Goal: Book appointment/travel/reservation

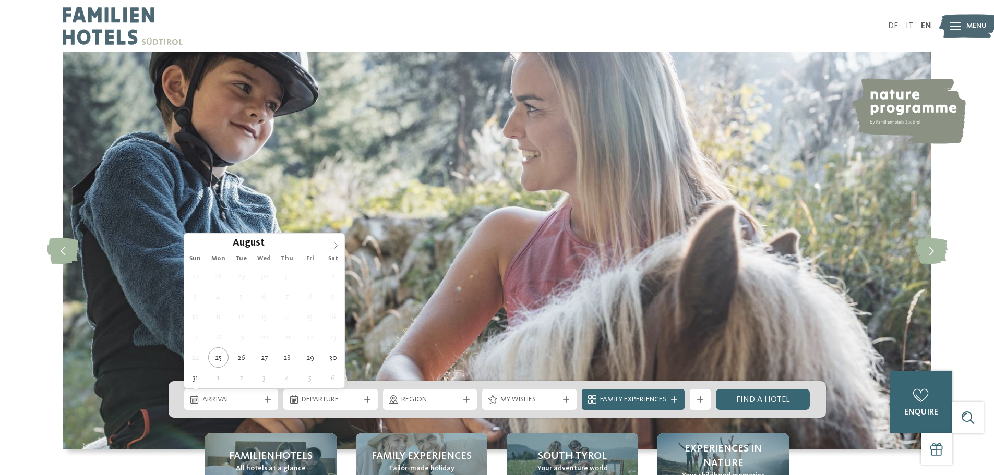
click at [335, 244] on icon at bounding box center [335, 245] width 7 height 7
type input "****"
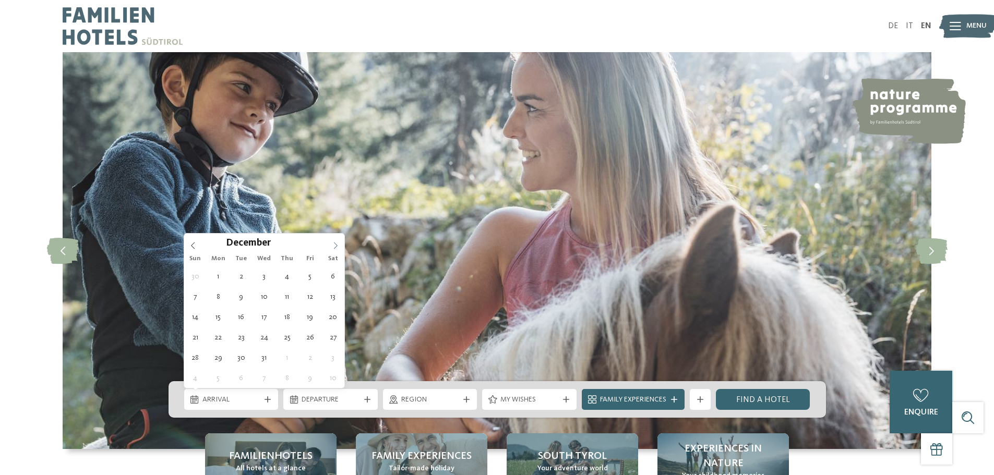
click at [335, 244] on icon at bounding box center [335, 245] width 7 height 7
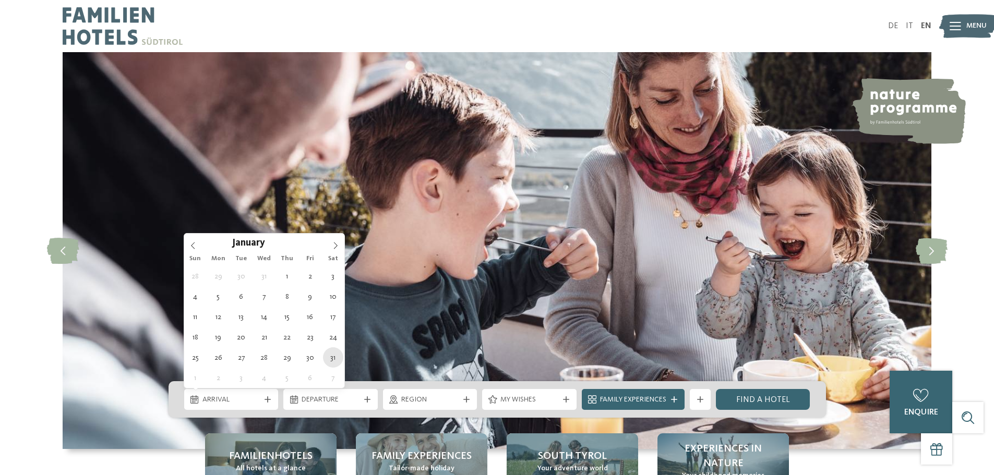
type div "31.01.2026"
type input "****"
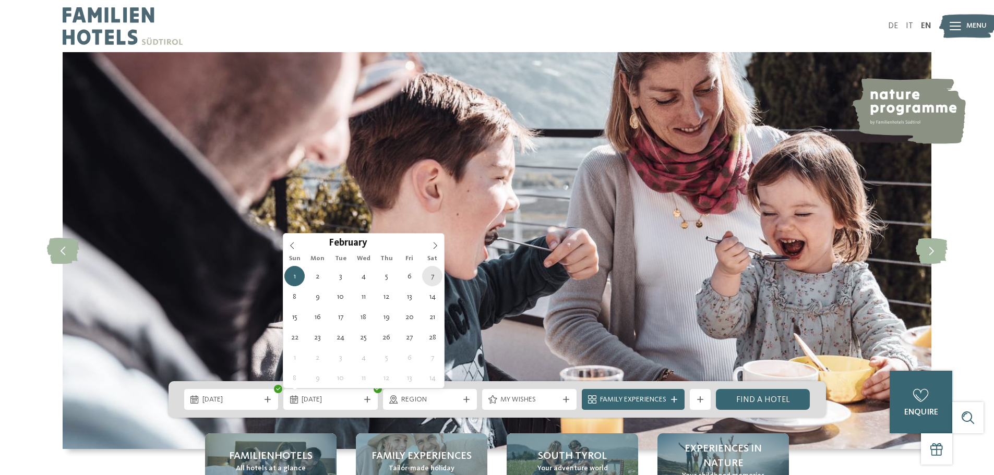
type div "07.02.2026"
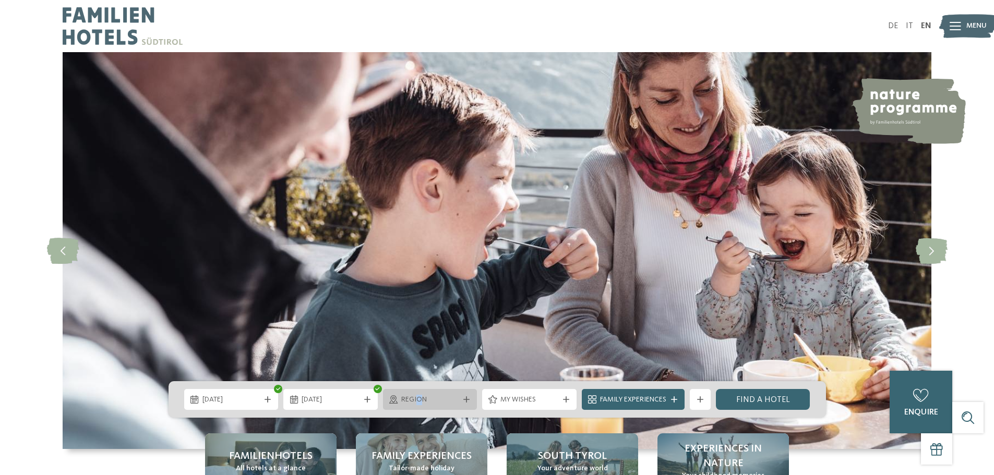
click at [419, 395] on span "Region" at bounding box center [430, 400] width 58 height 10
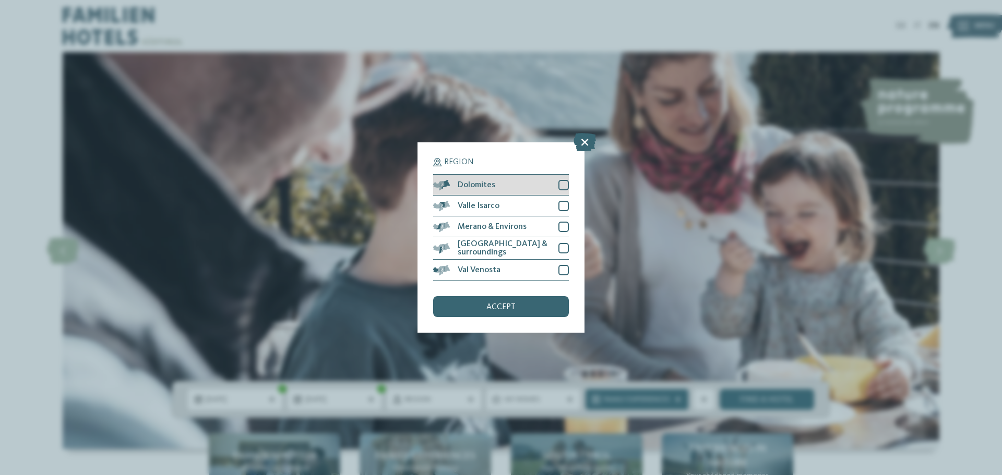
click at [563, 183] on div at bounding box center [563, 185] width 10 height 10
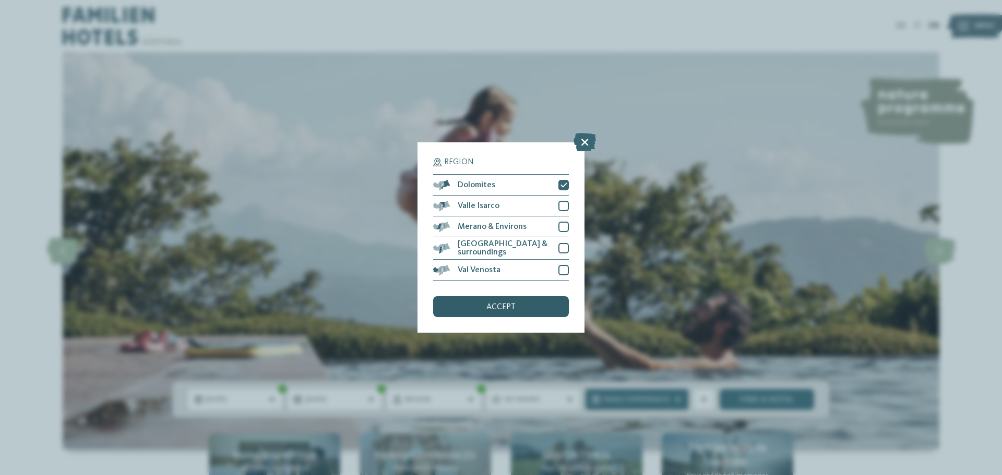
click at [501, 309] on span "accept" at bounding box center [500, 307] width 29 height 8
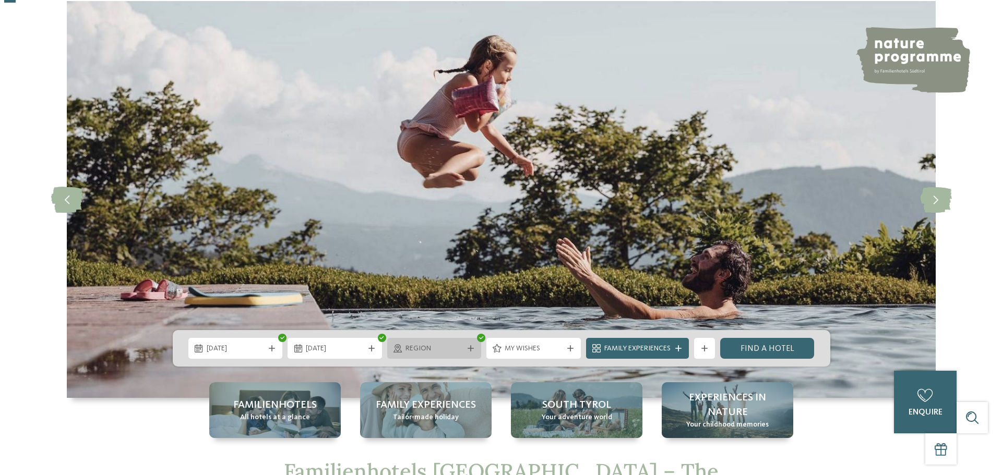
scroll to position [52, 0]
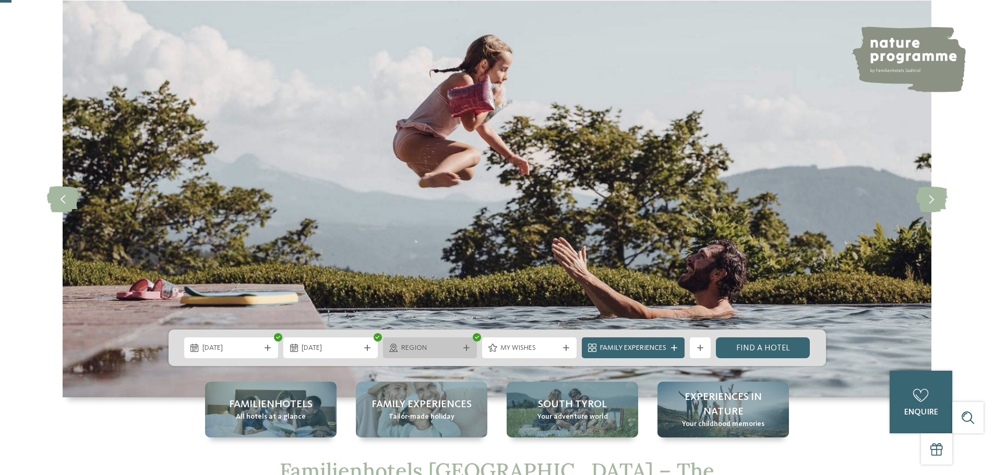
click at [452, 349] on span "Region" at bounding box center [430, 348] width 58 height 10
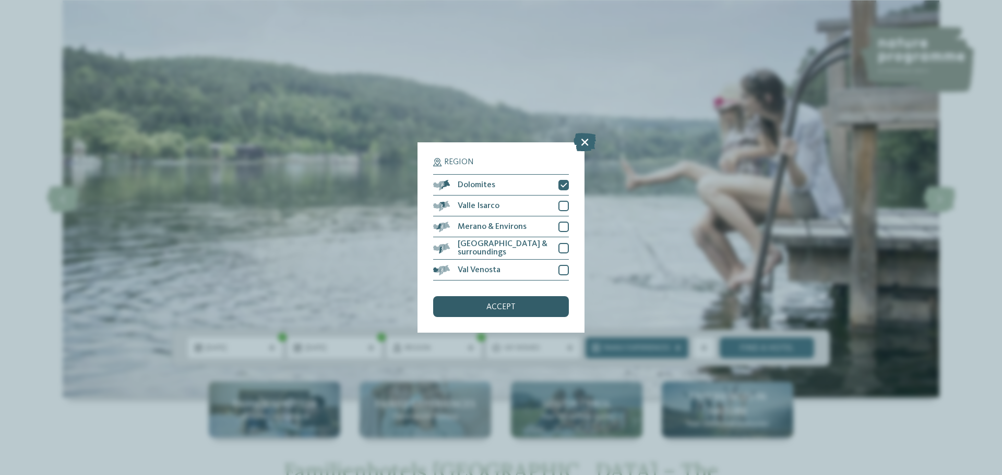
click at [498, 304] on span "accept" at bounding box center [500, 307] width 29 height 8
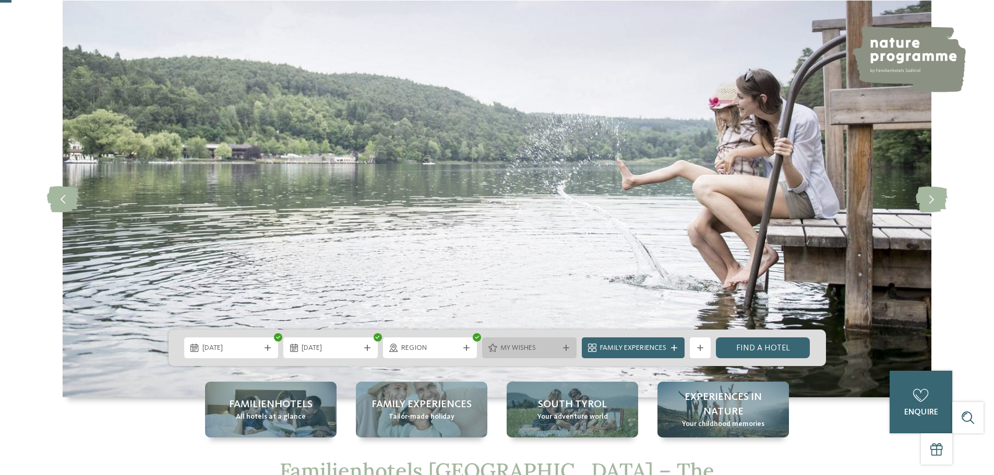
click at [508, 351] on span "My wishes" at bounding box center [529, 348] width 58 height 10
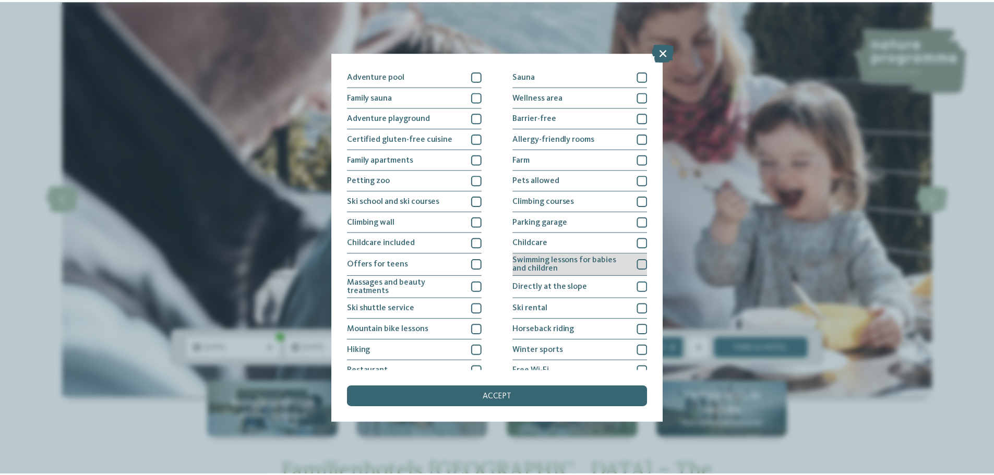
scroll to position [0, 0]
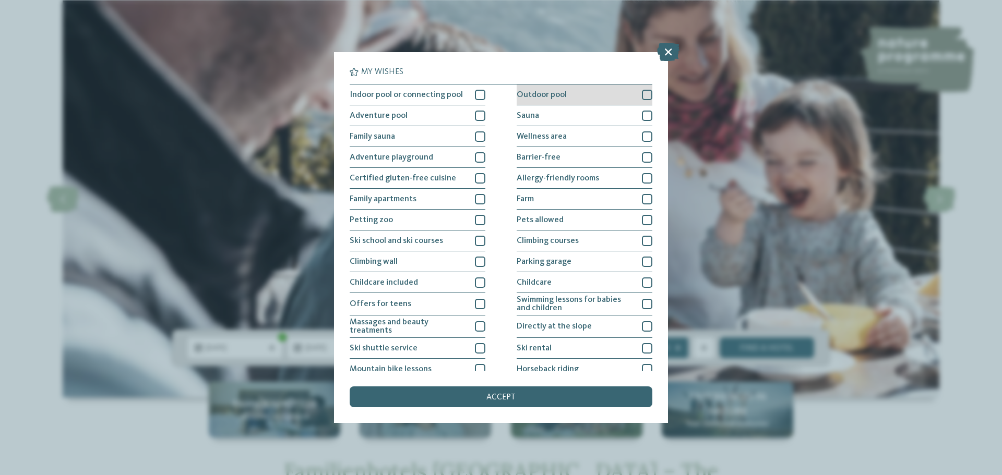
click at [602, 96] on div "Outdoor pool" at bounding box center [584, 95] width 136 height 21
click at [466, 100] on div "Indoor pool or connecting pool" at bounding box center [418, 95] width 136 height 21
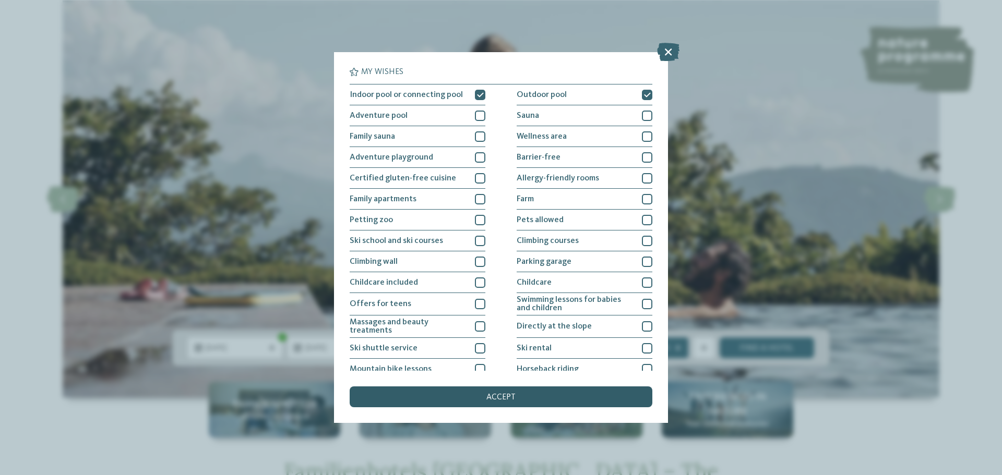
click at [521, 394] on div "accept" at bounding box center [501, 397] width 303 height 21
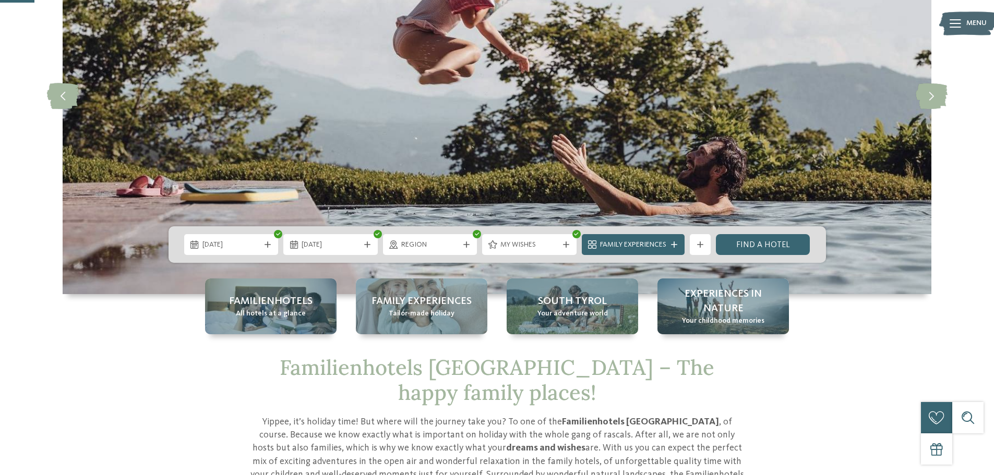
scroll to position [155, 0]
click at [756, 243] on link "Find a hotel" at bounding box center [763, 244] width 94 height 21
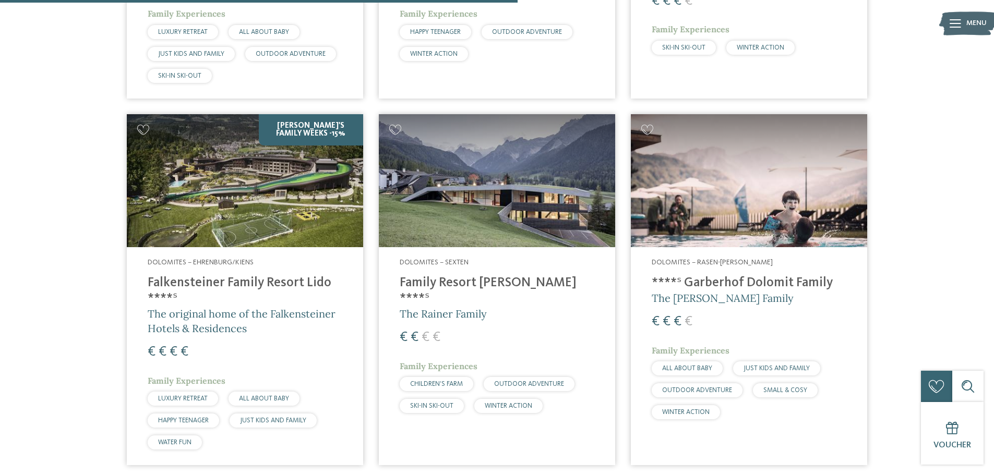
scroll to position [630, 0]
click at [274, 168] on img at bounding box center [245, 180] width 236 height 133
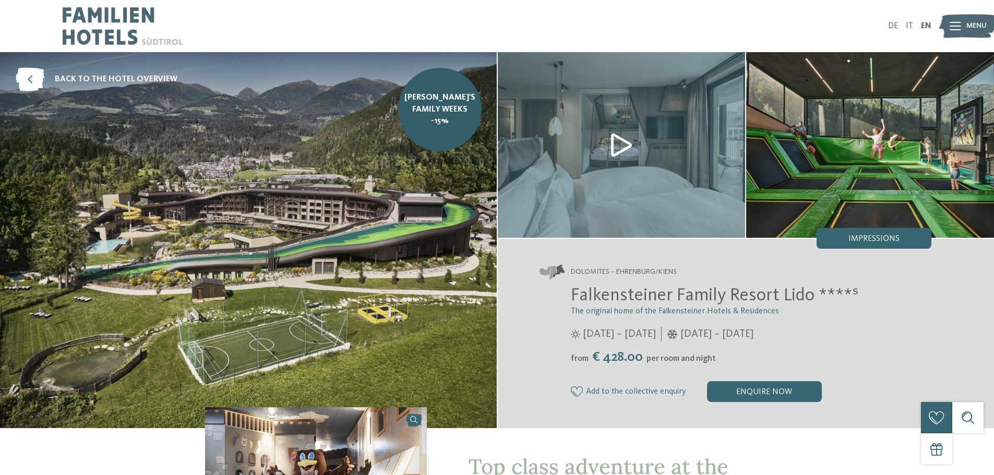
click at [808, 153] on img at bounding box center [870, 145] width 248 height 186
